Goal: Task Accomplishment & Management: Manage account settings

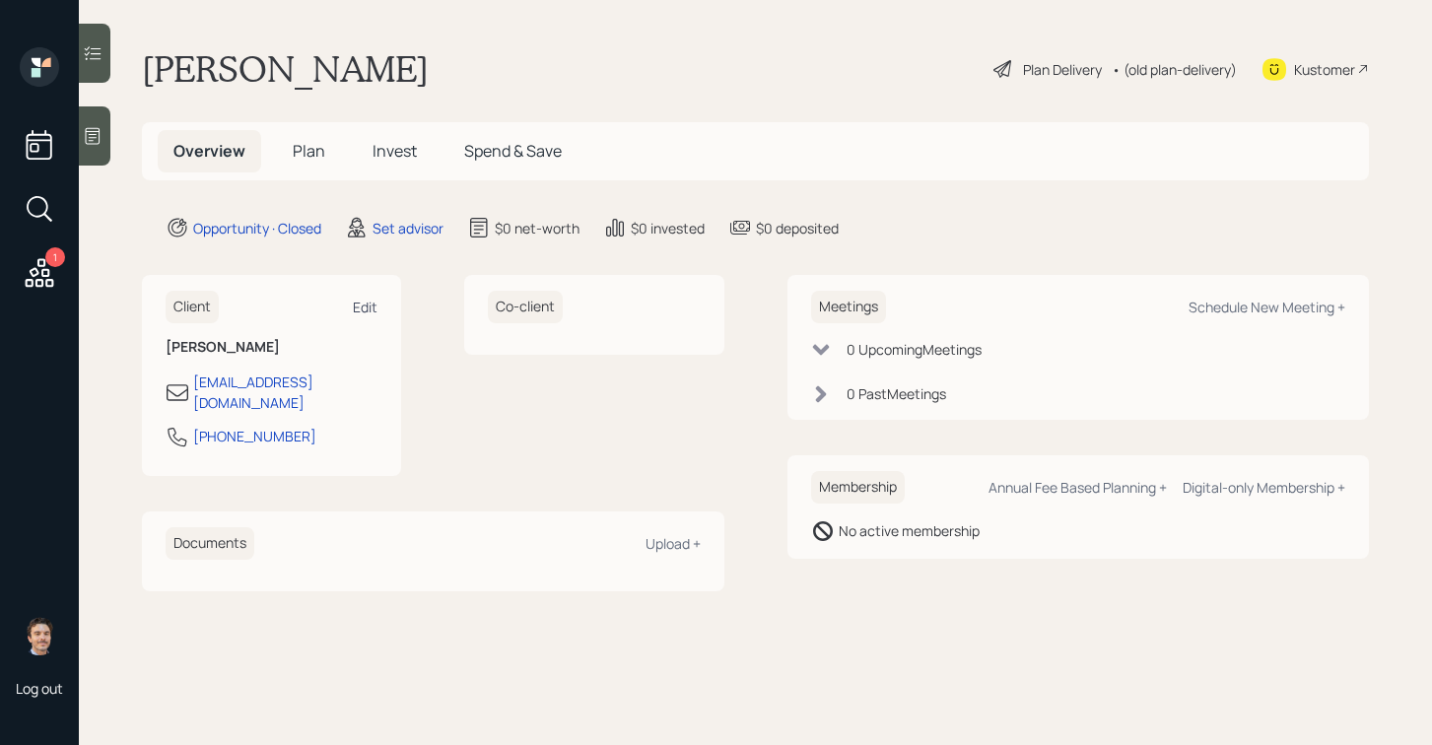
click at [374, 301] on div "Edit" at bounding box center [365, 307] width 25 height 19
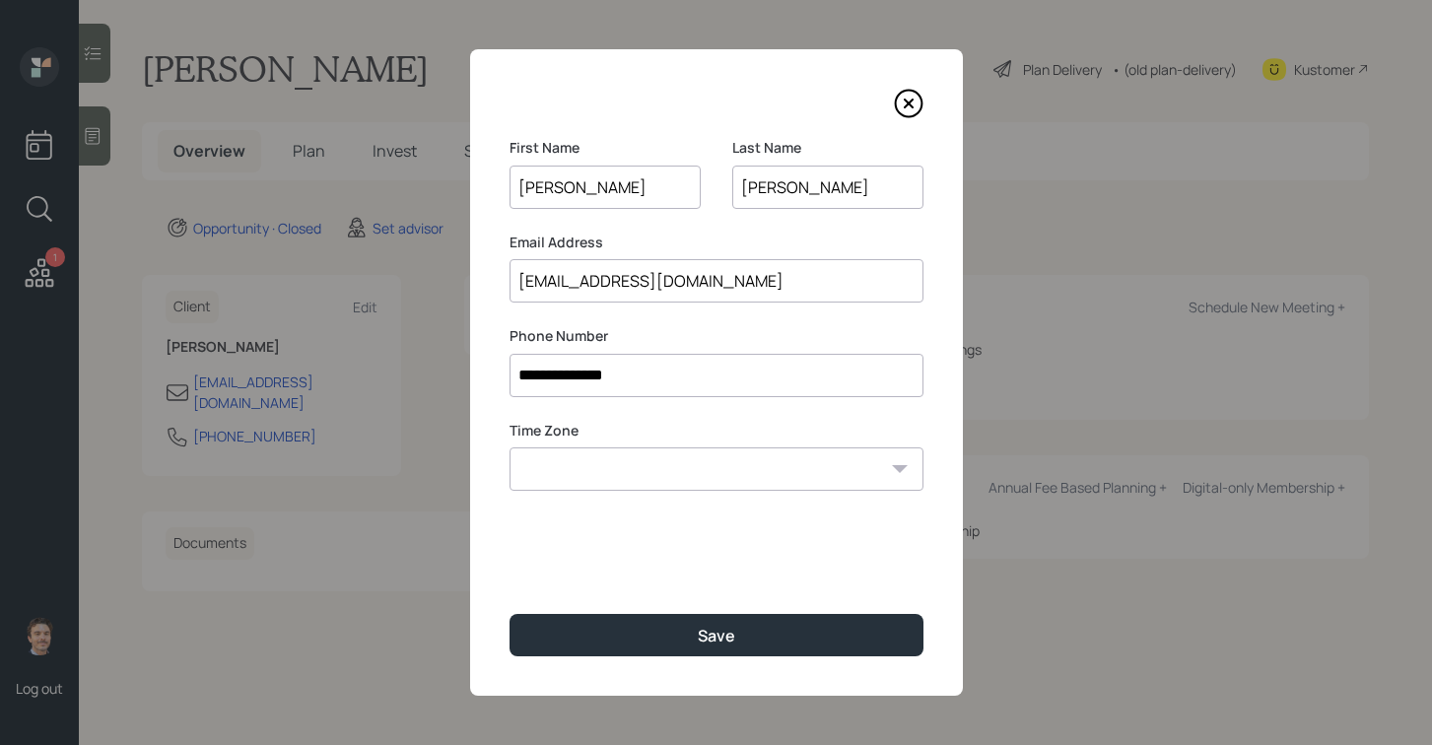
drag, startPoint x: 674, startPoint y: 287, endPoint x: 493, endPoint y: 287, distance: 181.3
click at [493, 287] on div "**********" at bounding box center [716, 372] width 493 height 646
type input "[EMAIL_ADDRESS][DOMAIN_NAME]"
click at [754, 473] on select "Eastern Standard Time Central Standard Time Mountain Standard Time Pacific Stan…" at bounding box center [716, 468] width 414 height 43
select select "America/[GEOGRAPHIC_DATA]"
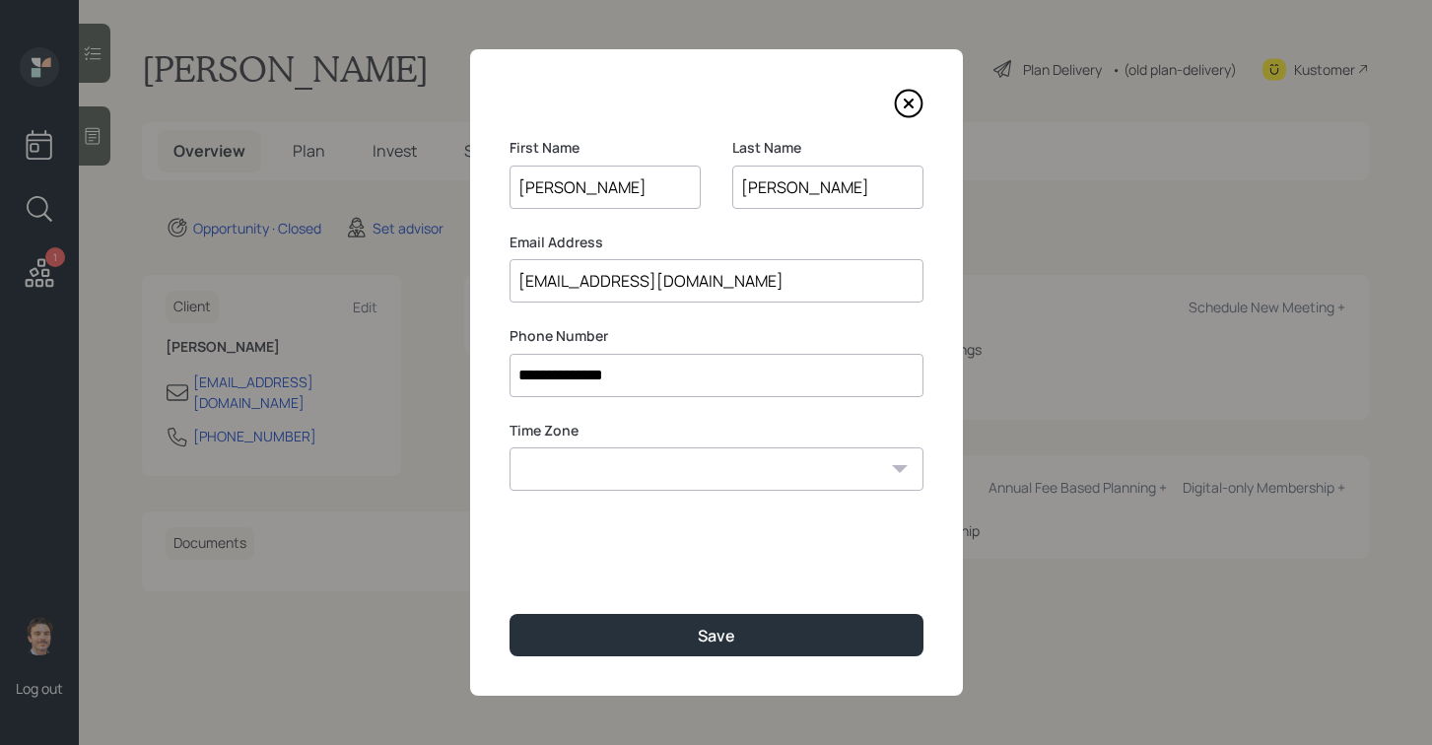
click at [509, 447] on select "Eastern Standard Time Central Standard Time Mountain Standard Time Pacific Stan…" at bounding box center [716, 468] width 414 height 43
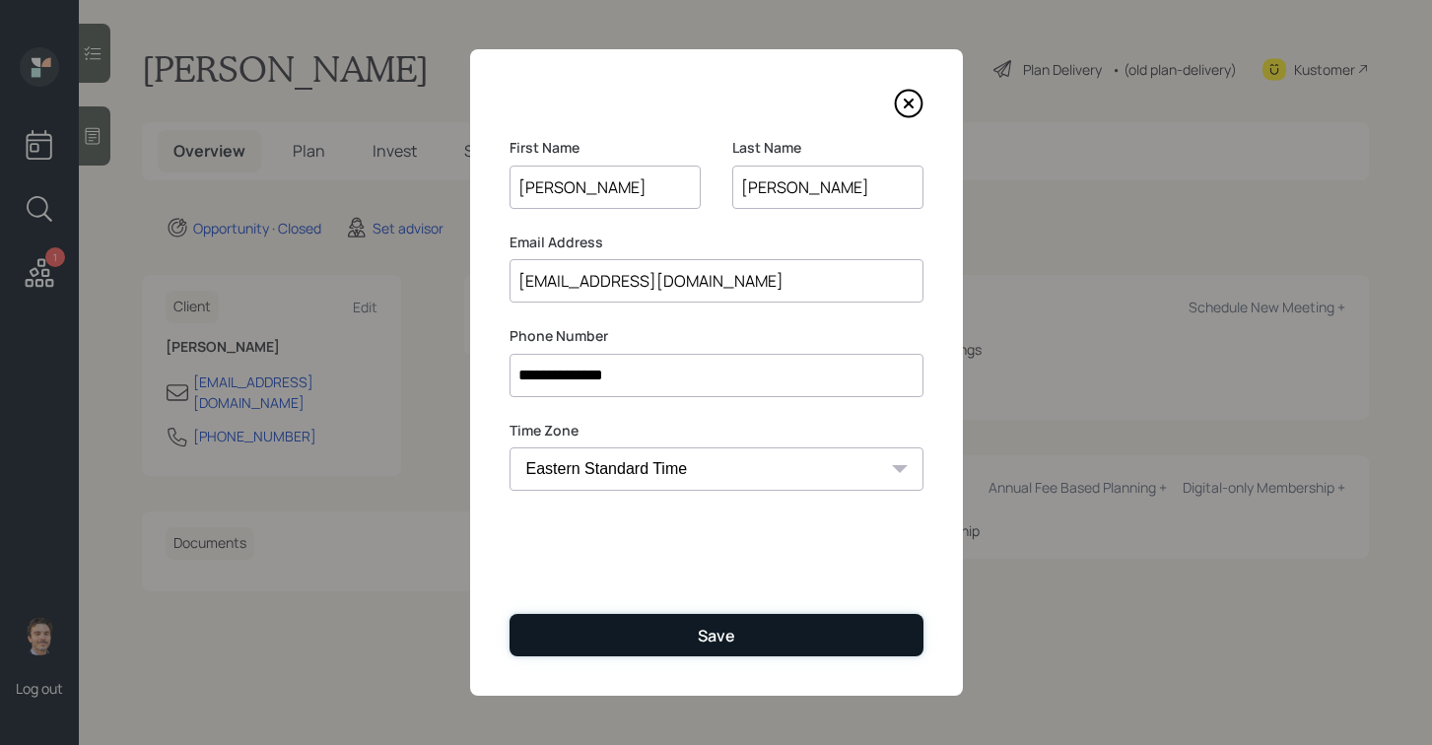
click at [719, 626] on div "Save" at bounding box center [716, 636] width 37 height 22
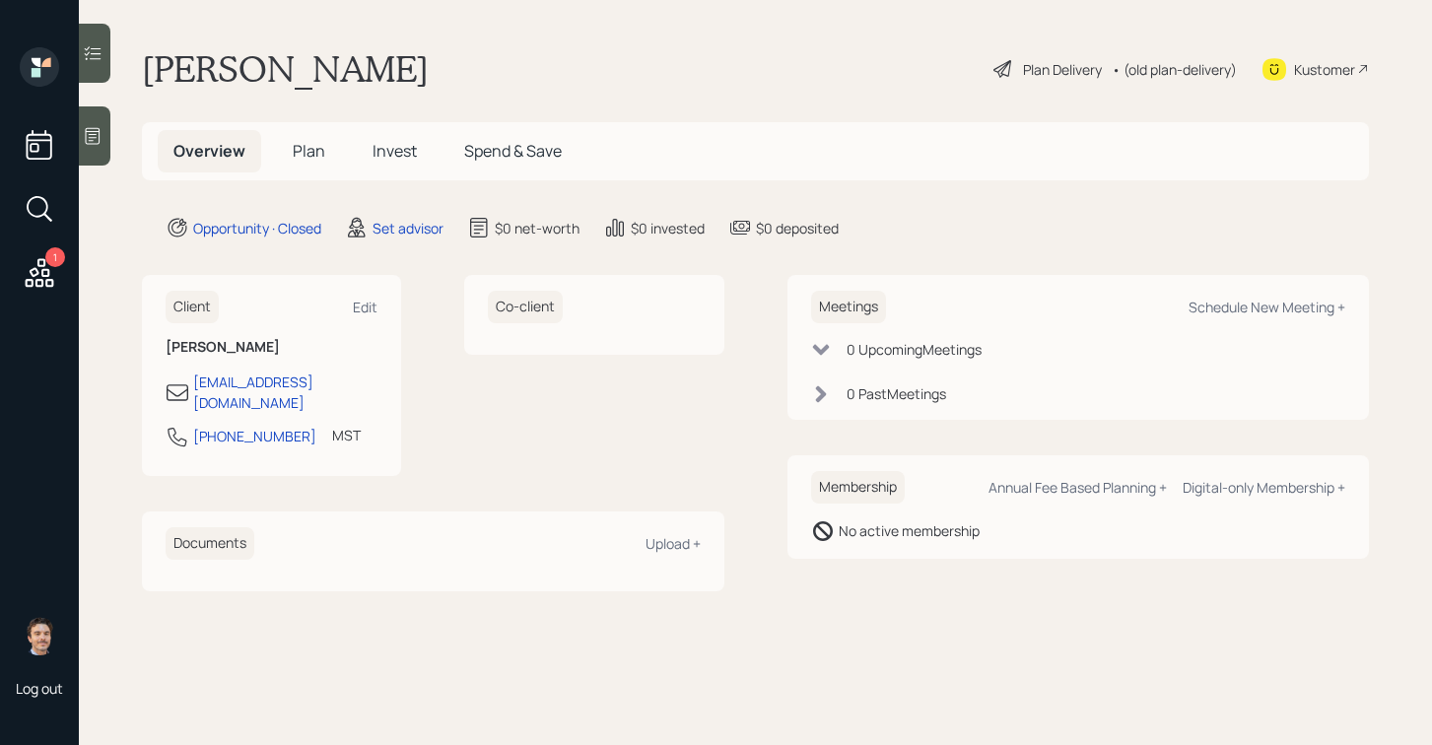
click at [1229, 321] on div "Meetings Schedule New Meeting +" at bounding box center [1078, 307] width 535 height 33
click at [1242, 314] on div "Schedule New Meeting +" at bounding box center [1266, 307] width 157 height 19
select select "round-[PERSON_NAME]"
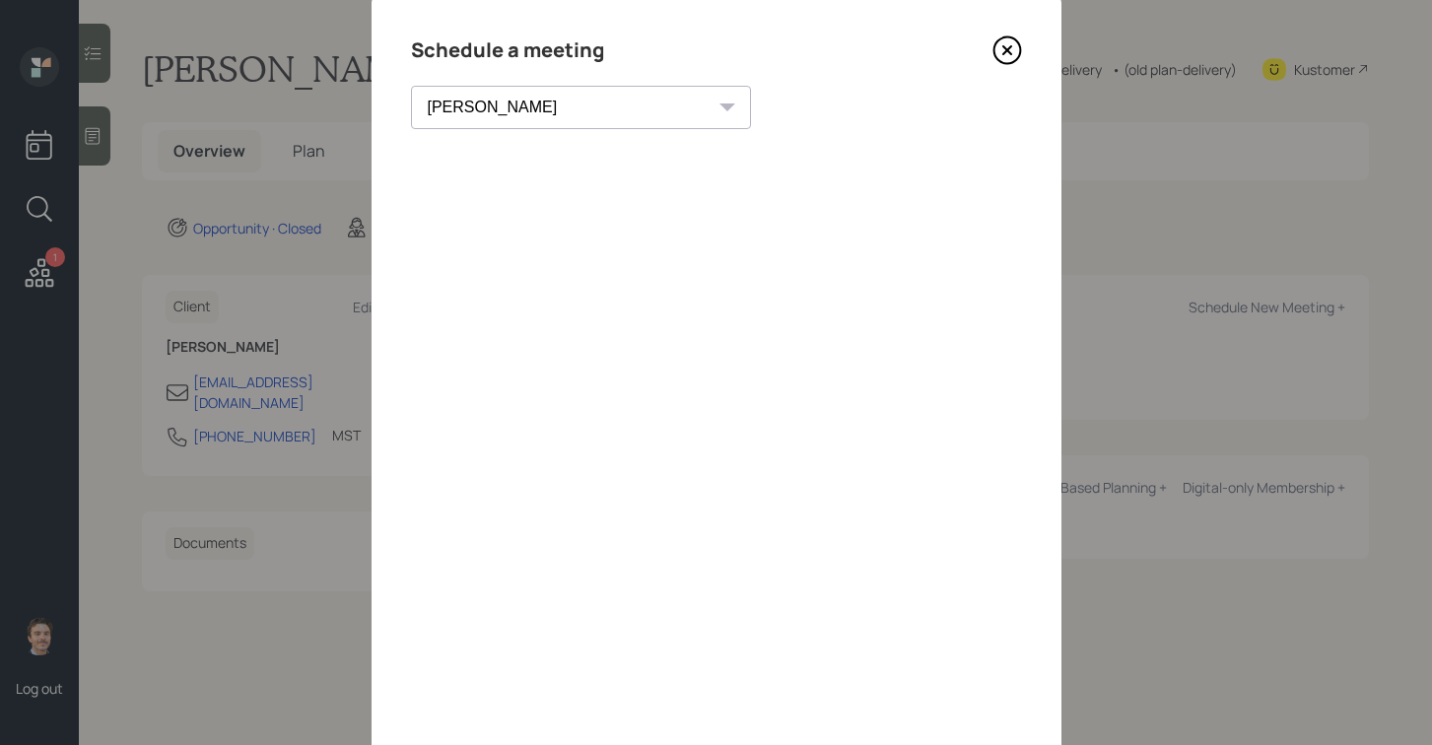
scroll to position [45, 0]
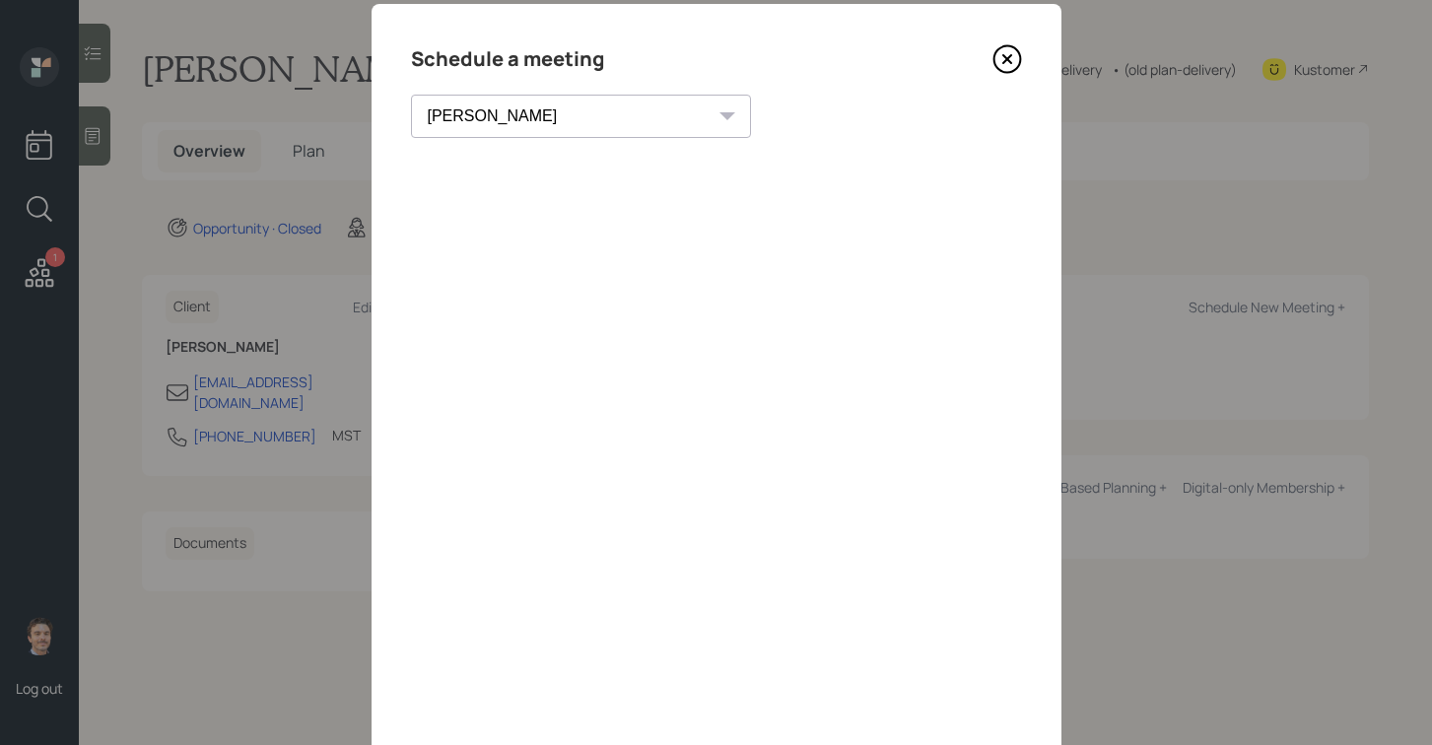
click at [1004, 65] on icon at bounding box center [1007, 59] width 30 height 30
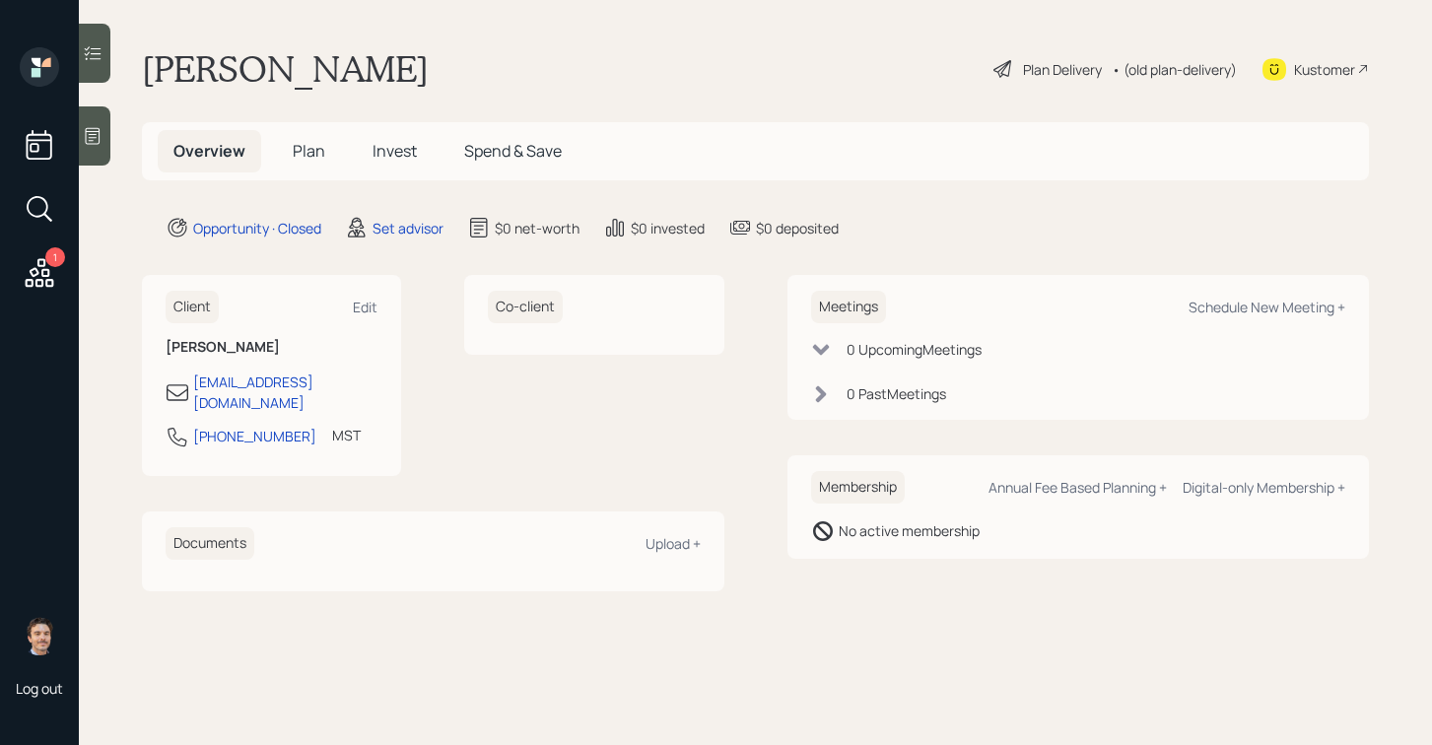
click at [96, 140] on icon at bounding box center [93, 136] width 20 height 20
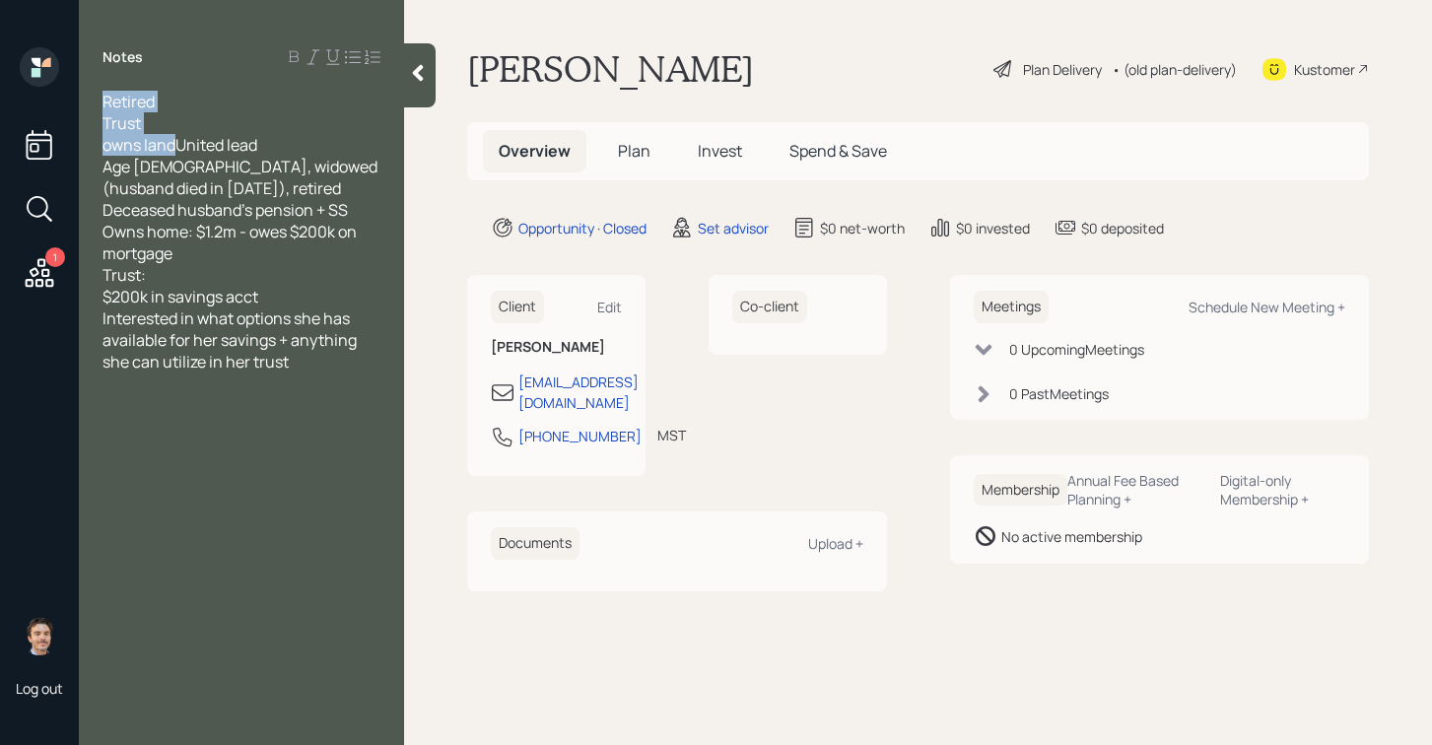
drag, startPoint x: 178, startPoint y: 145, endPoint x: 61, endPoint y: 88, distance: 130.5
click at [61, 88] on div "1 Log out Notes Retired Trust owns landUnited lead Age [DEMOGRAPHIC_DATA], wido…" at bounding box center [716, 372] width 1432 height 745
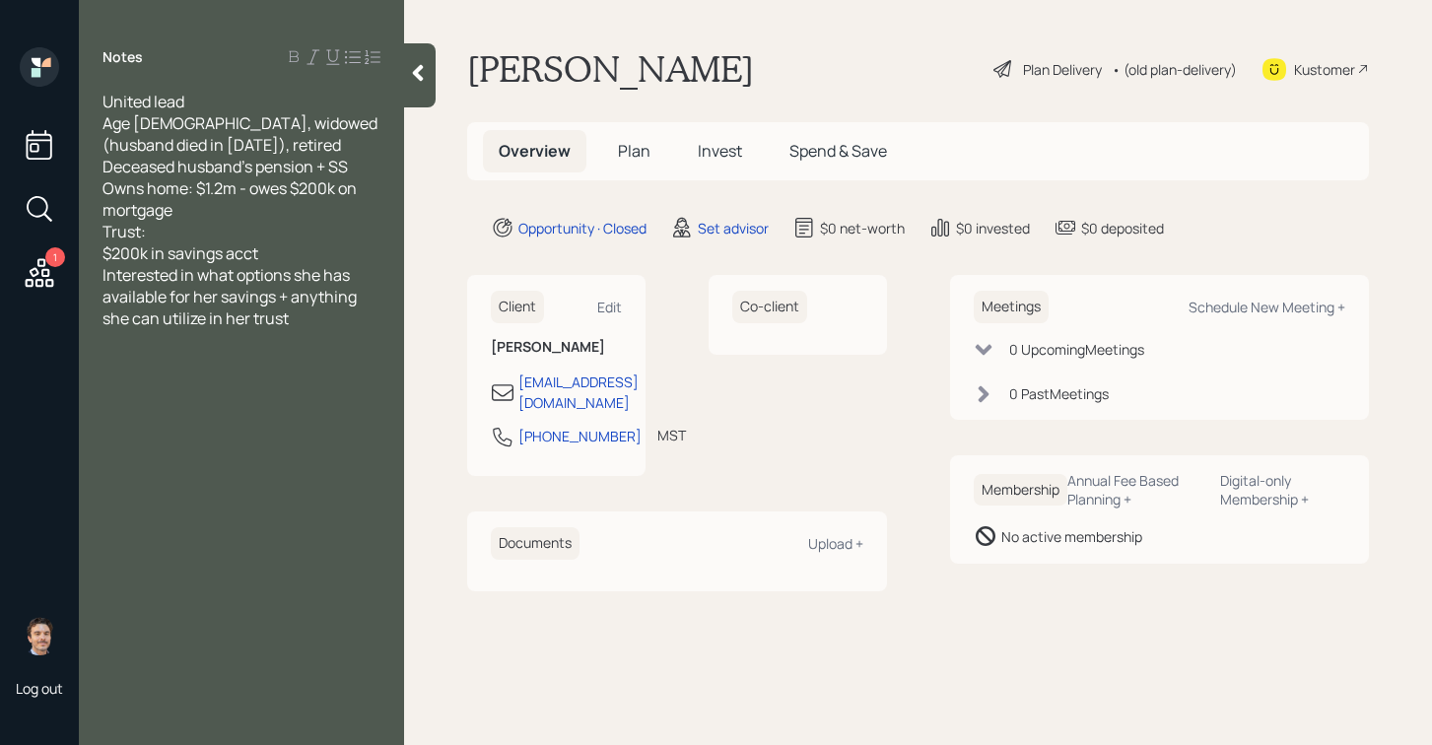
click at [277, 258] on div "$200k in savings acct" at bounding box center [241, 253] width 278 height 22
click at [413, 59] on div at bounding box center [420, 75] width 32 height 64
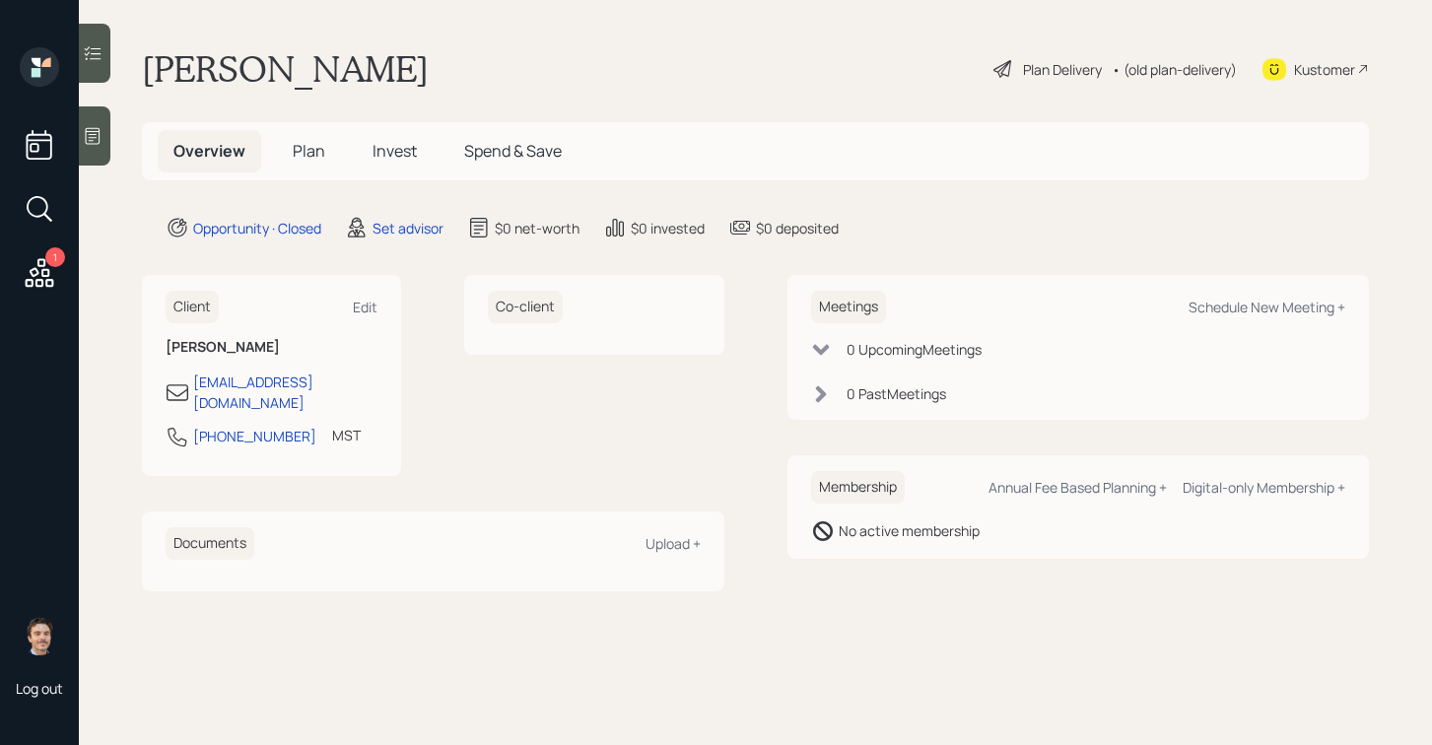
click at [85, 123] on div at bounding box center [95, 135] width 32 height 59
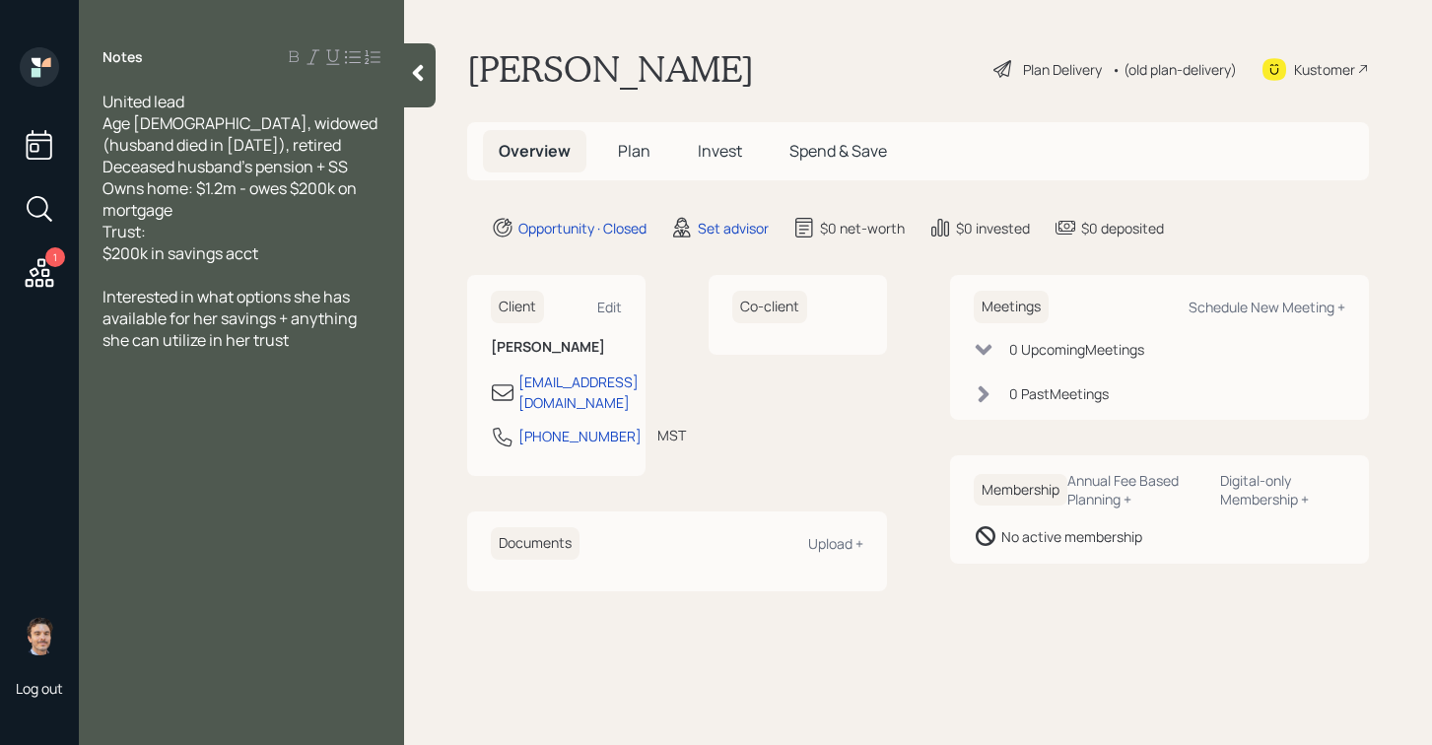
click at [415, 71] on icon at bounding box center [418, 73] width 11 height 17
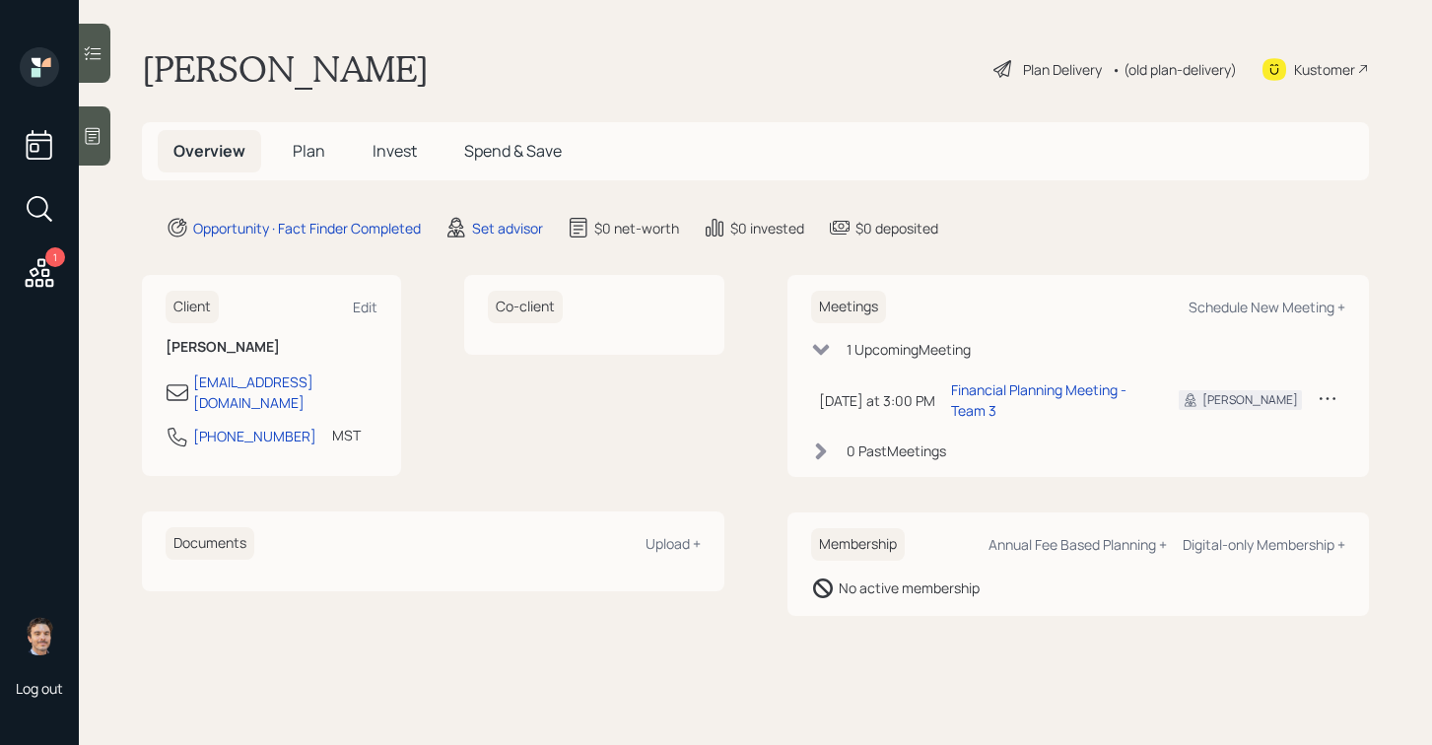
click at [99, 130] on icon at bounding box center [93, 136] width 15 height 17
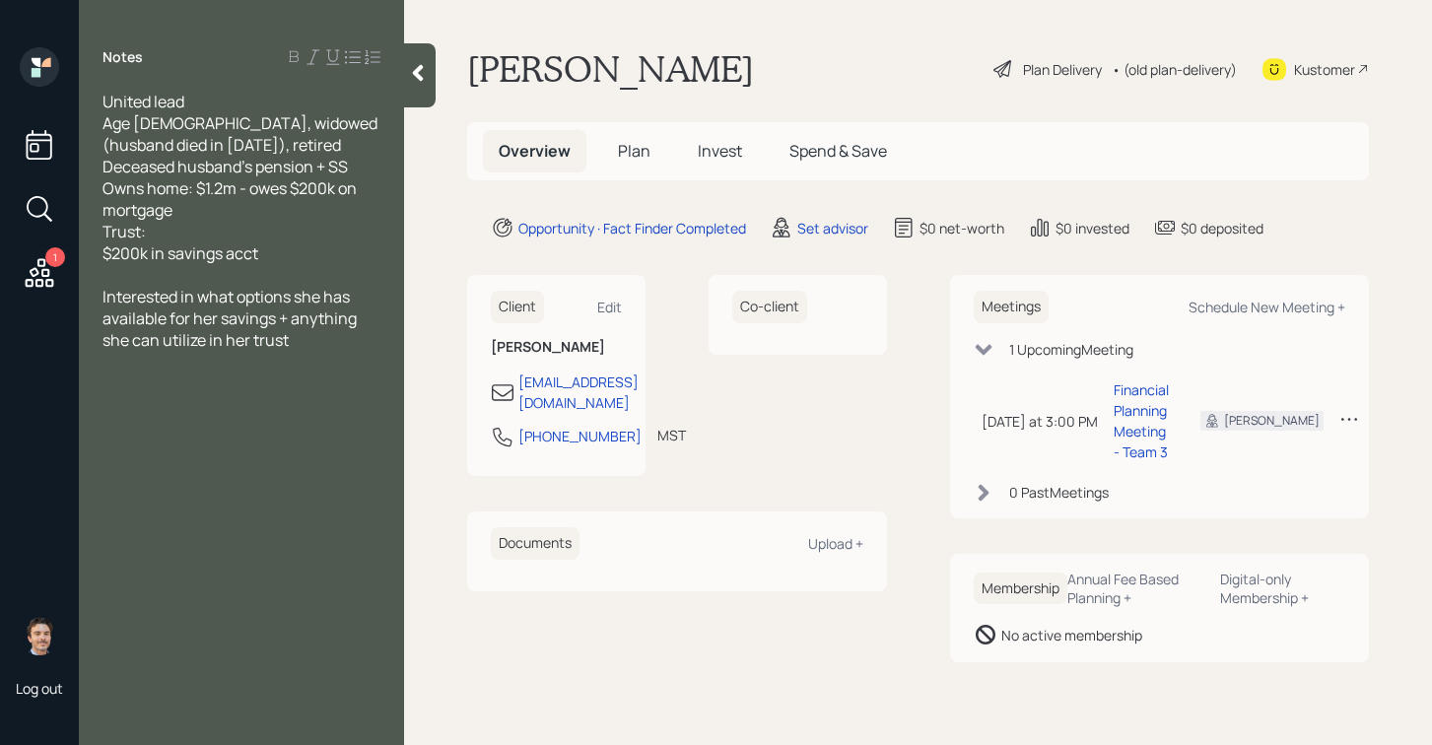
click at [423, 80] on icon at bounding box center [418, 73] width 20 height 20
